Goal: Find specific page/section: Find specific page/section

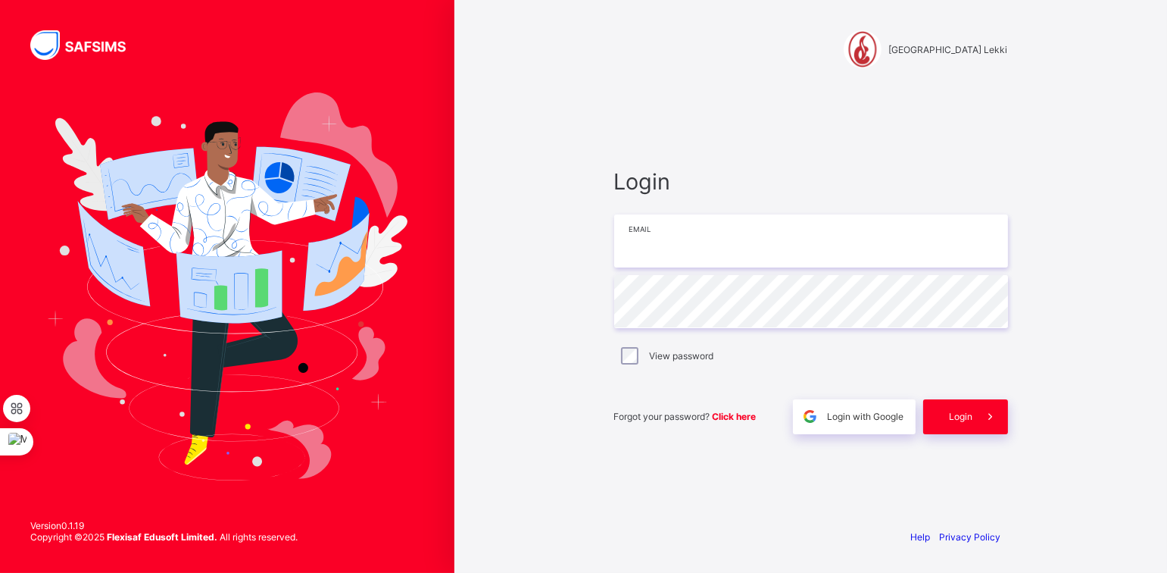
click at [637, 239] on input "email" at bounding box center [811, 240] width 394 height 53
type input "**********"
click at [942, 408] on div "Login" at bounding box center [965, 416] width 85 height 35
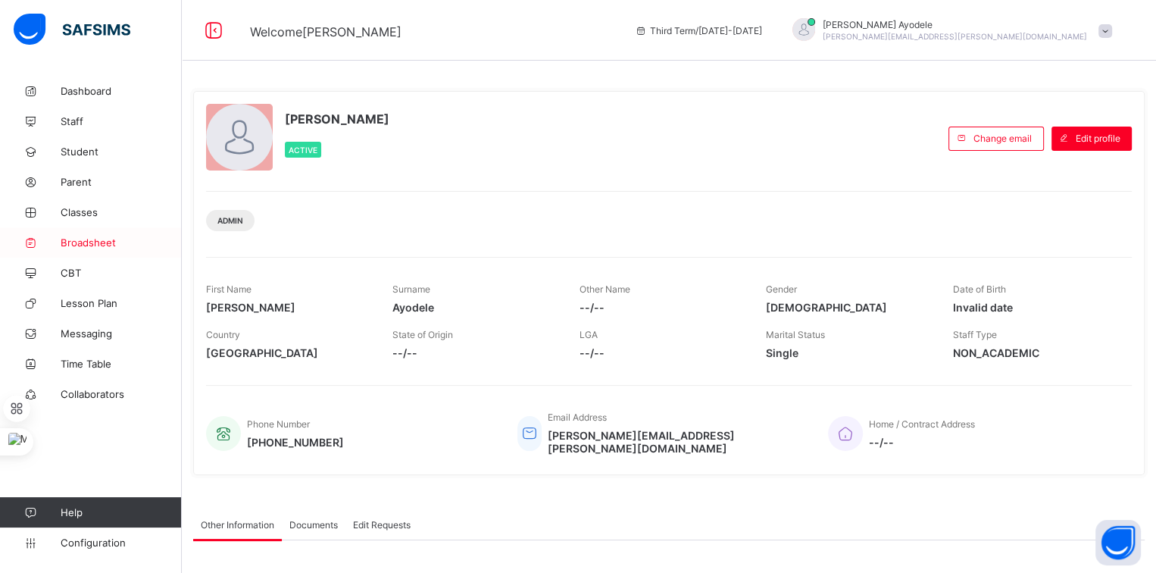
click at [99, 230] on link "Broadsheet" at bounding box center [91, 242] width 182 height 30
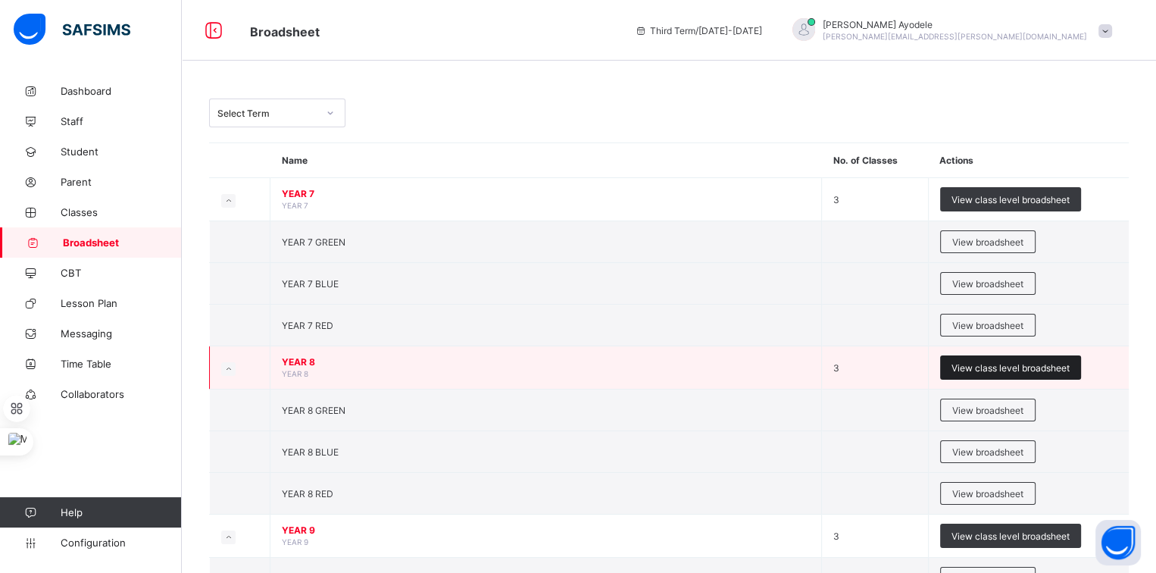
click at [998, 362] on span "View class level broadsheet" at bounding box center [1010, 367] width 118 height 11
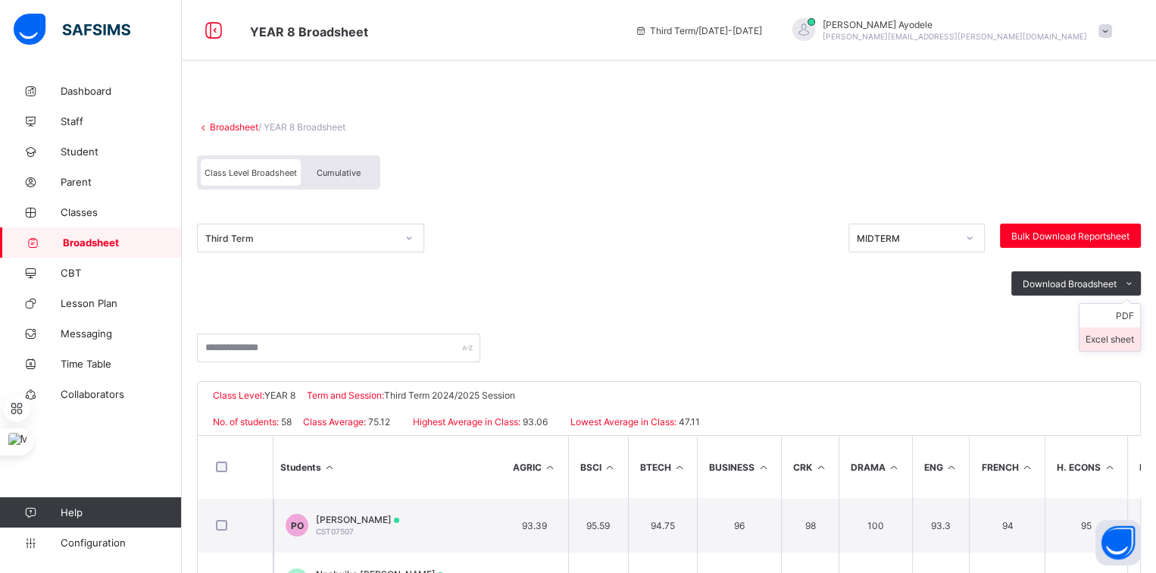
click at [1124, 334] on li "Excel sheet" at bounding box center [1109, 338] width 61 height 23
click at [236, 130] on link "Broadsheet" at bounding box center [234, 126] width 48 height 11
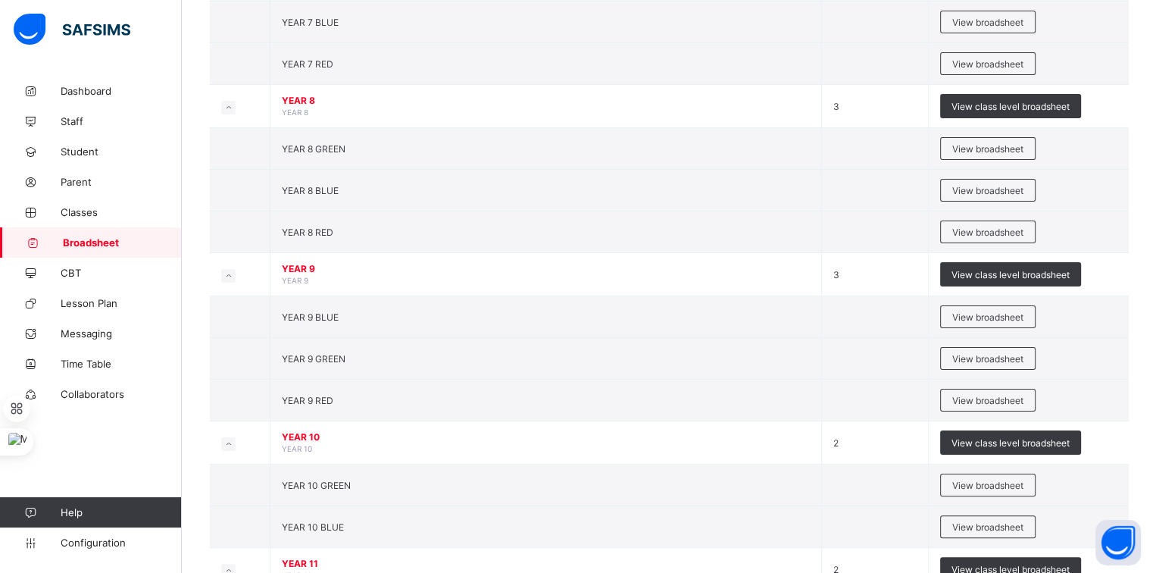
scroll to position [265, 0]
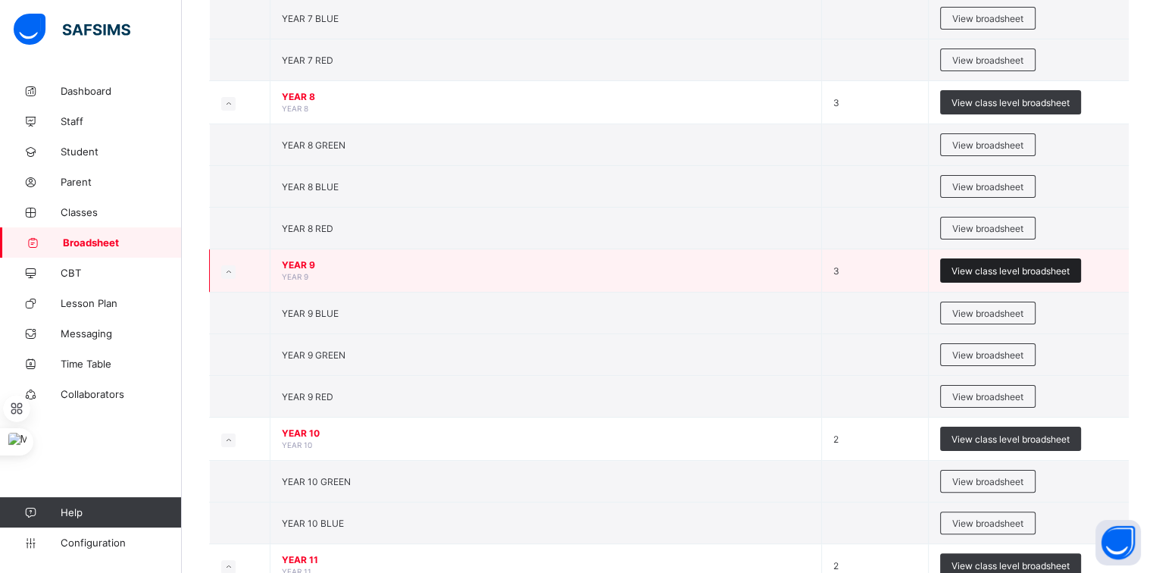
click at [975, 268] on span "View class level broadsheet" at bounding box center [1010, 270] width 118 height 11
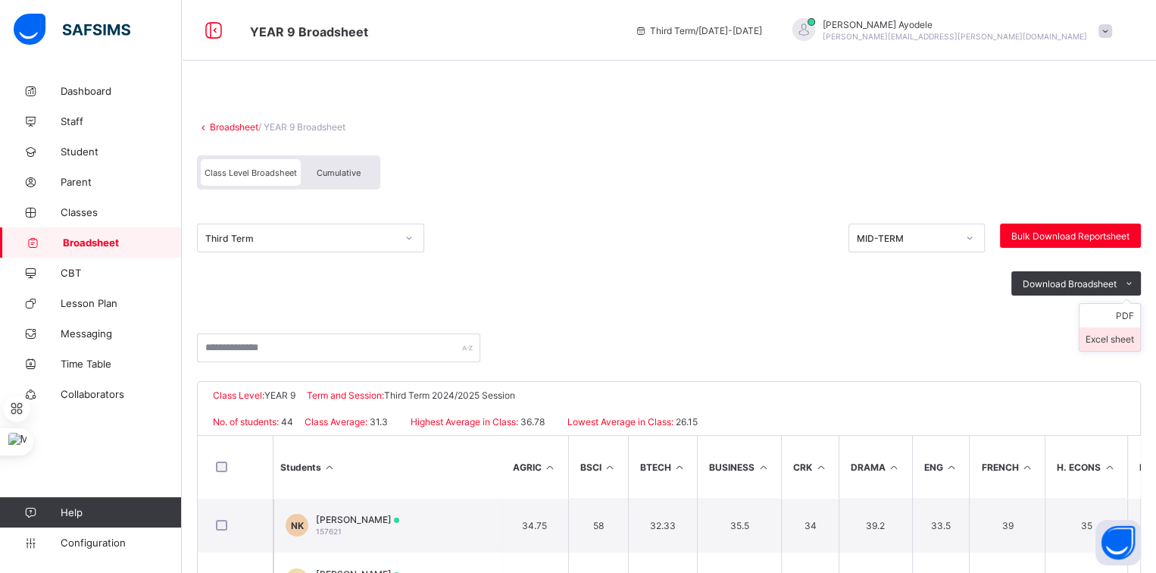
click at [1104, 331] on li "Excel sheet" at bounding box center [1109, 338] width 61 height 23
click at [281, 102] on div "Broadsheet / YEAR 9 Broadsheet Class Level Broadsheet Cumulative Third Term MID…" at bounding box center [669, 460] width 974 height 769
click at [235, 127] on link "Broadsheet" at bounding box center [234, 126] width 48 height 11
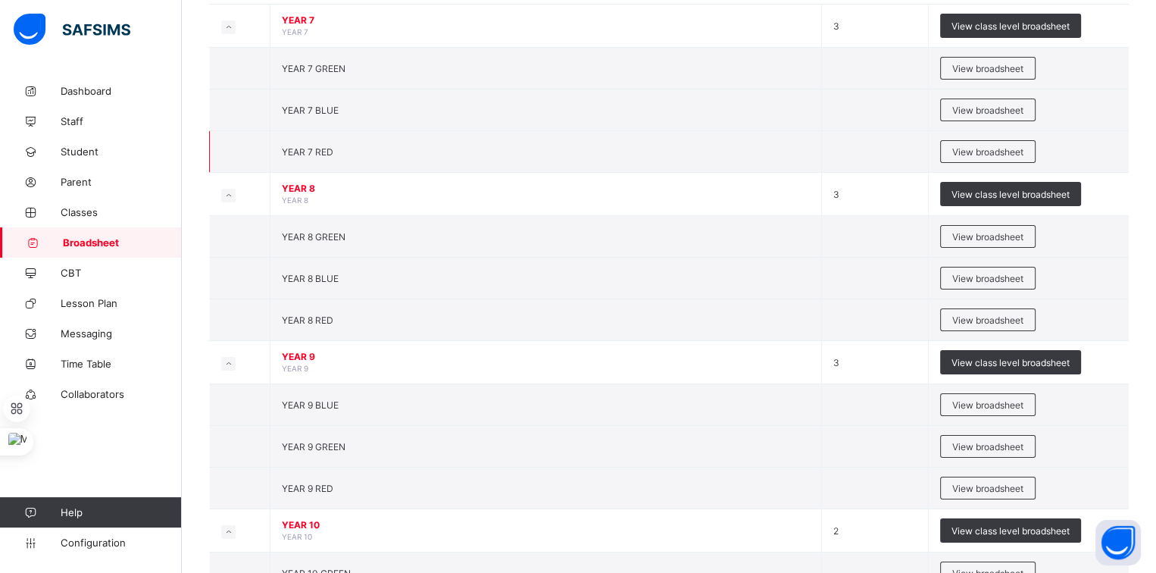
scroll to position [398, 0]
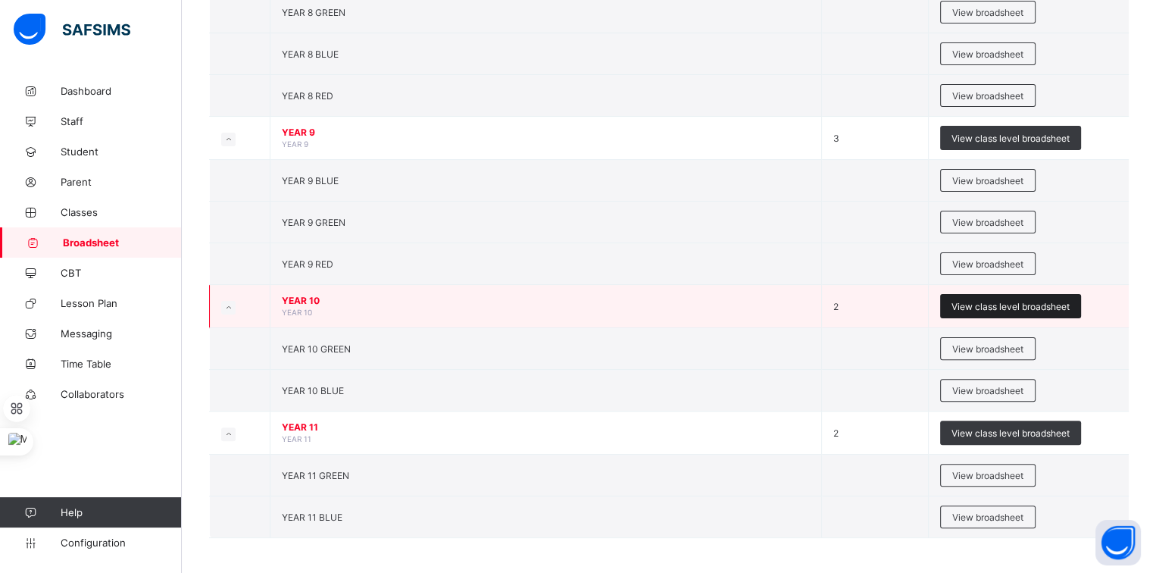
click at [953, 300] on div "View class level broadsheet" at bounding box center [1010, 306] width 141 height 24
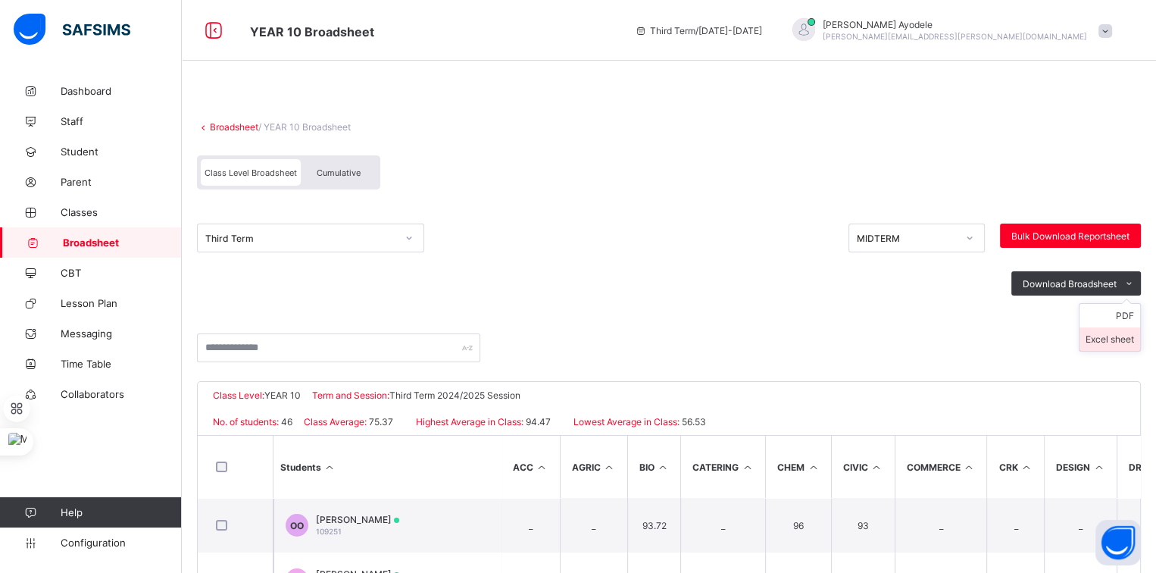
click at [1126, 335] on li "Excel sheet" at bounding box center [1109, 338] width 61 height 23
click at [222, 126] on link "Broadsheet" at bounding box center [234, 126] width 48 height 11
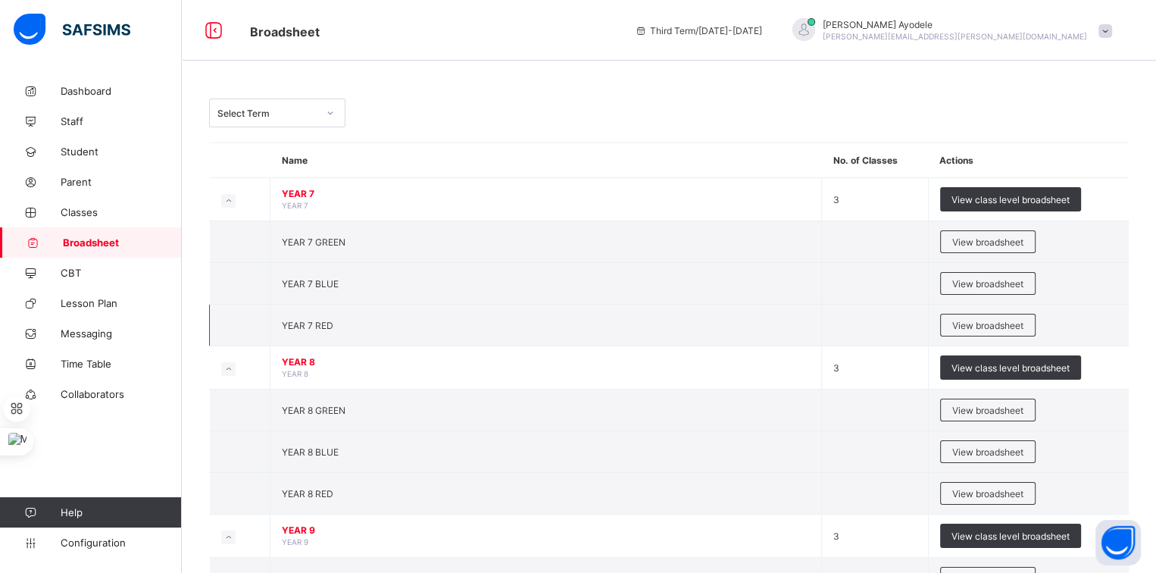
scroll to position [398, 0]
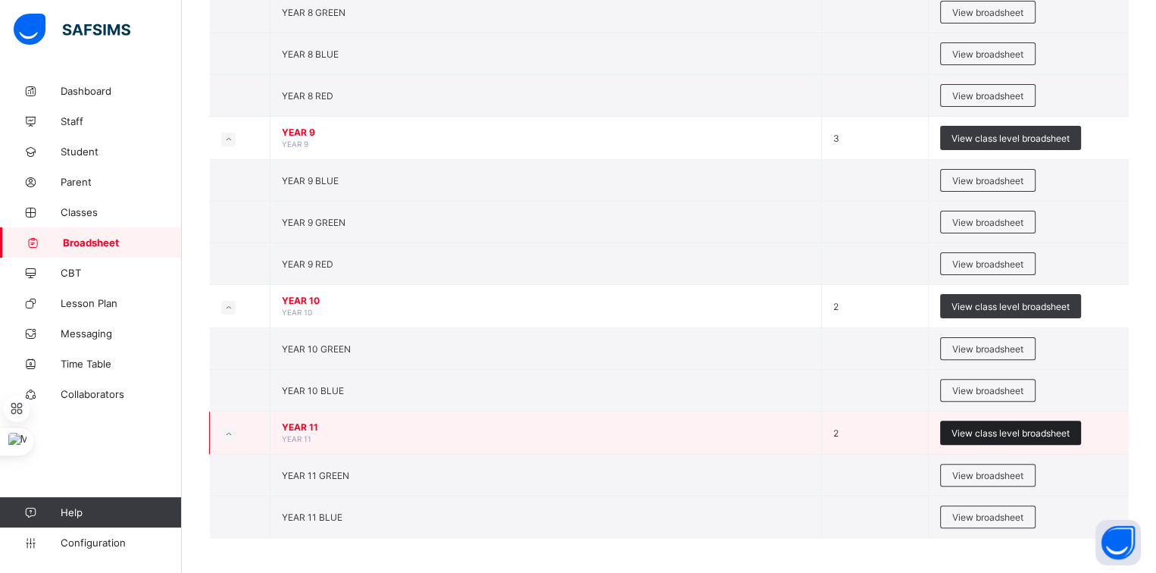
click at [988, 428] on span "View class level broadsheet" at bounding box center [1010, 432] width 118 height 11
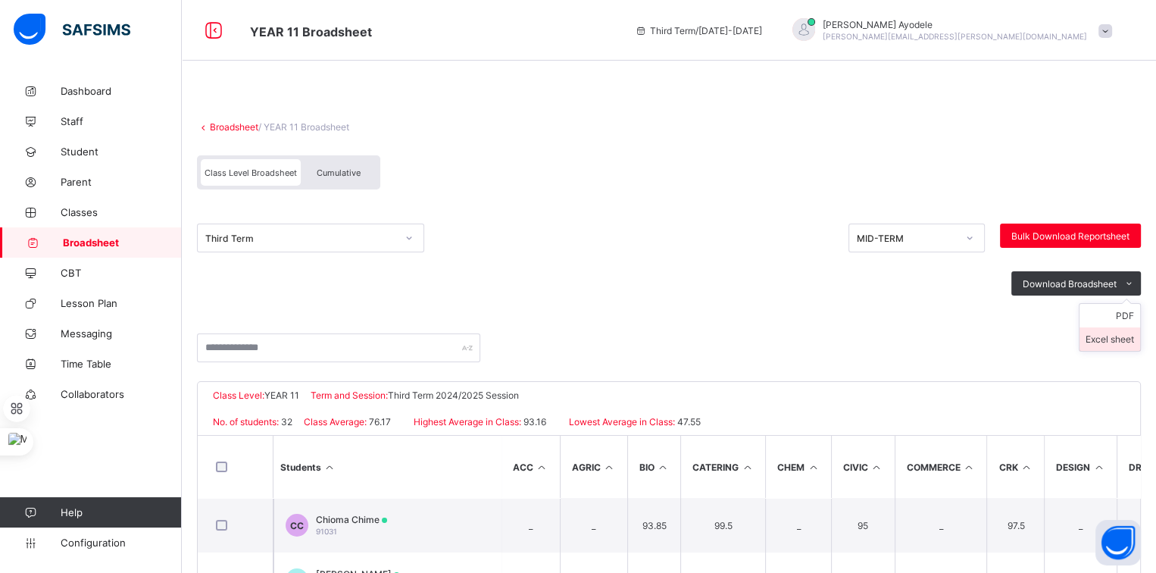
click at [1119, 334] on li "Excel sheet" at bounding box center [1109, 338] width 61 height 23
